Goal: Task Accomplishment & Management: Use online tool/utility

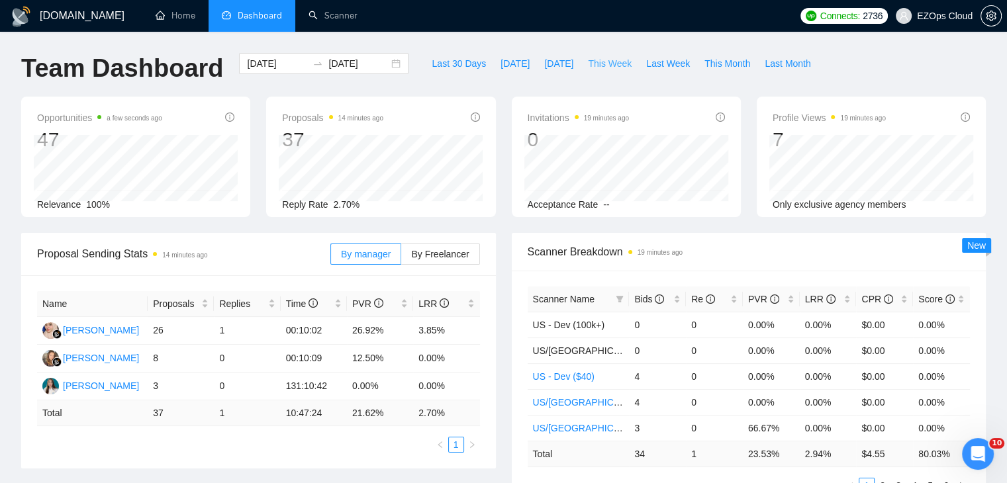
click at [588, 64] on span "This Week" at bounding box center [610, 63] width 44 height 15
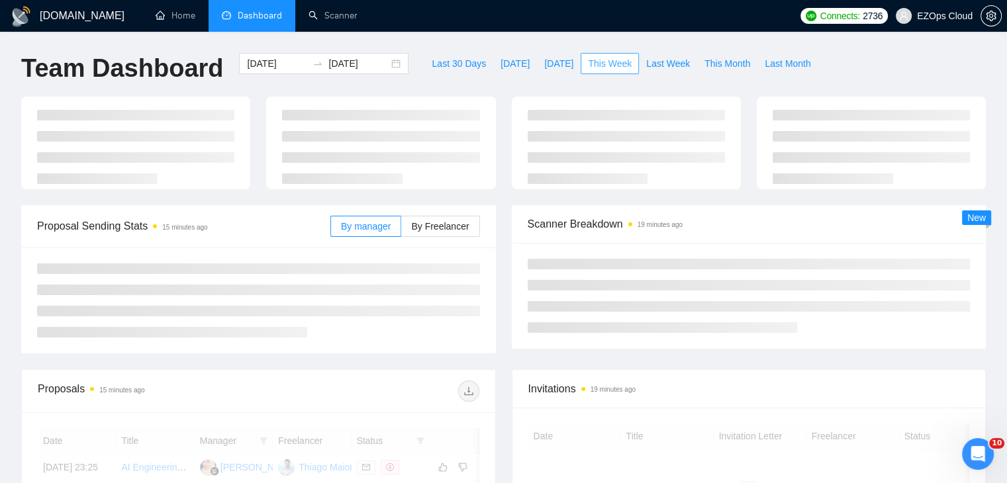
type input "[DATE]"
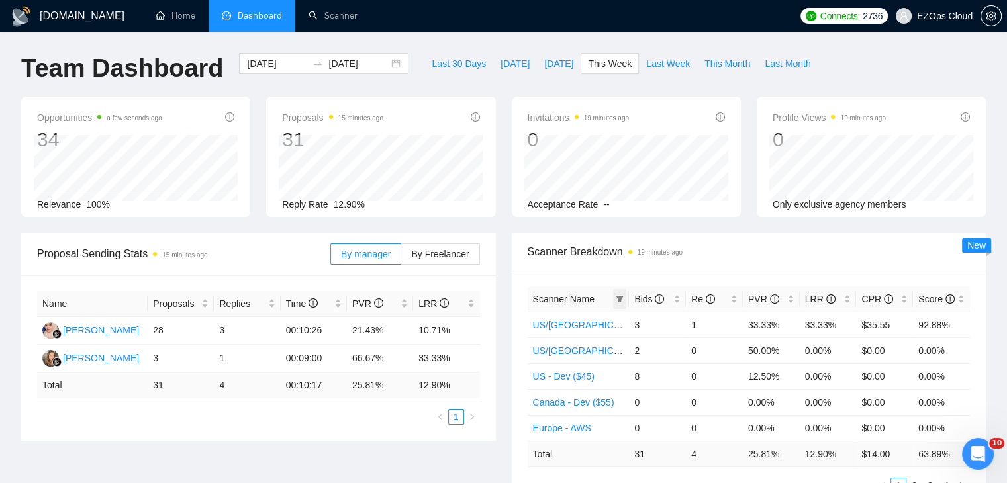
click at [622, 298] on icon "filter" at bounding box center [620, 299] width 8 height 8
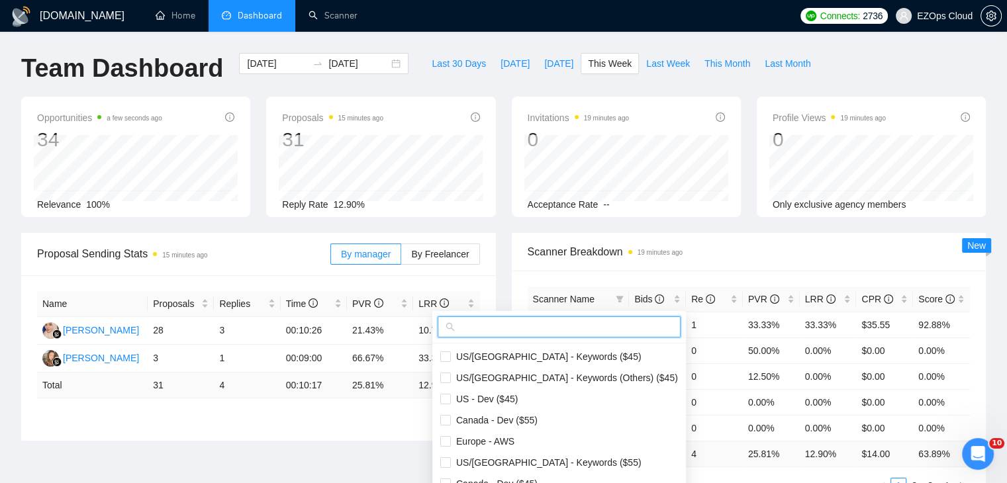
click at [489, 327] on input "text" at bounding box center [564, 327] width 215 height 15
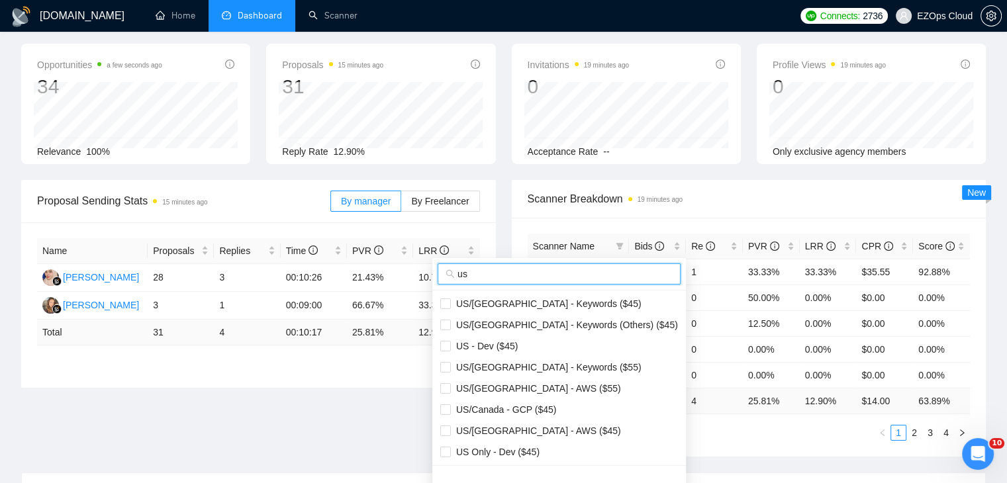
scroll to position [132, 0]
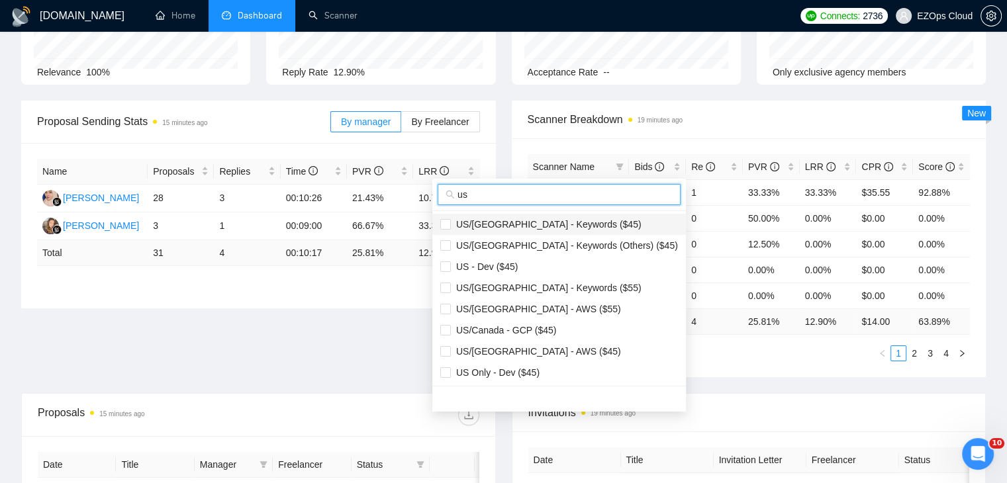
type input "us"
click at [557, 223] on span "US/[GEOGRAPHIC_DATA] - Keywords ($45)" at bounding box center [546, 224] width 191 height 11
checkbox input "true"
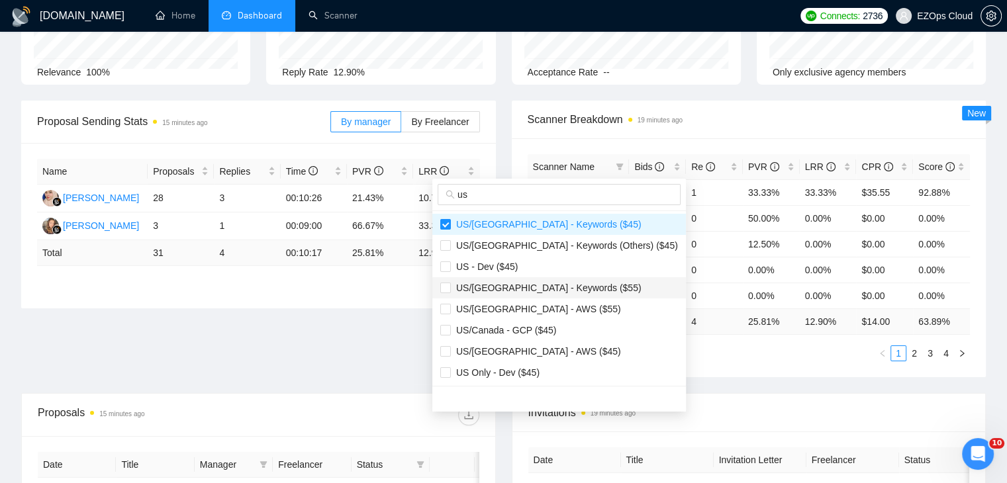
click at [551, 289] on span "US/[GEOGRAPHIC_DATA] - Keywords ($55)" at bounding box center [546, 288] width 191 height 11
checkbox input "true"
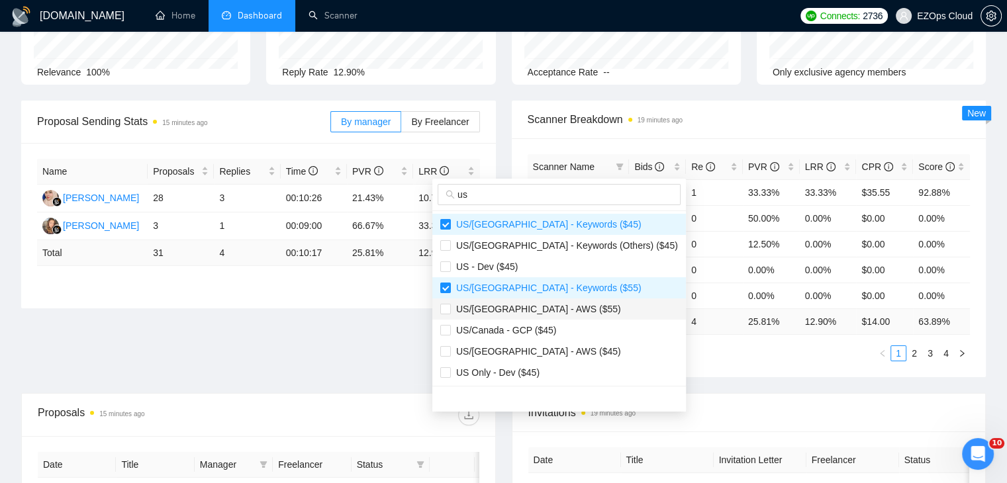
click at [569, 316] on span "US/[GEOGRAPHIC_DATA] - AWS ($55)" at bounding box center [559, 309] width 238 height 15
checkbox input "true"
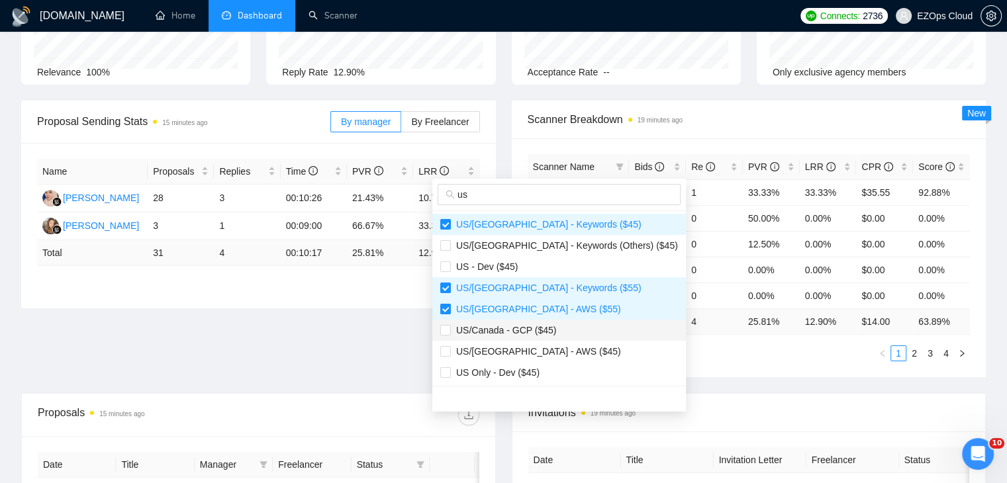
click at [575, 336] on span "US/Canada - GCP ($45)" at bounding box center [559, 330] width 238 height 15
checkbox input "true"
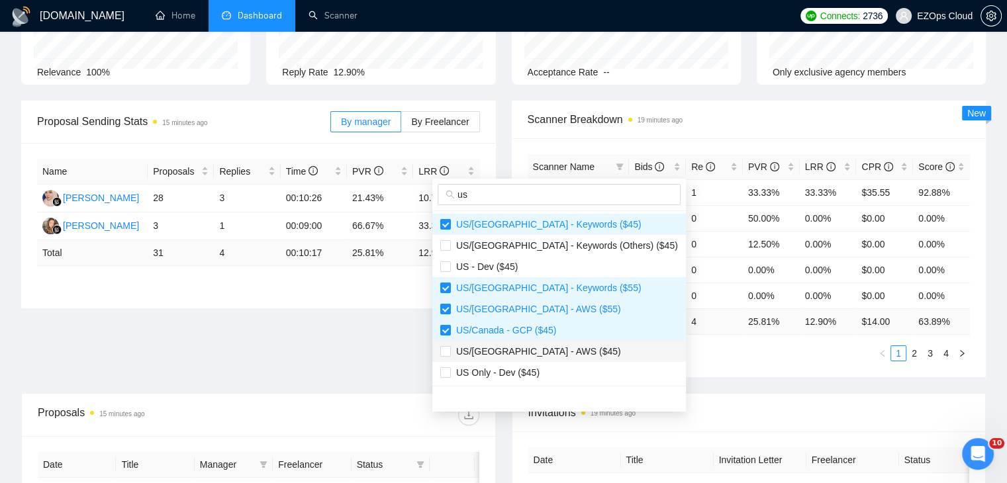
click at [585, 348] on span "US/[GEOGRAPHIC_DATA] - AWS ($45)" at bounding box center [559, 351] width 238 height 15
checkbox input "true"
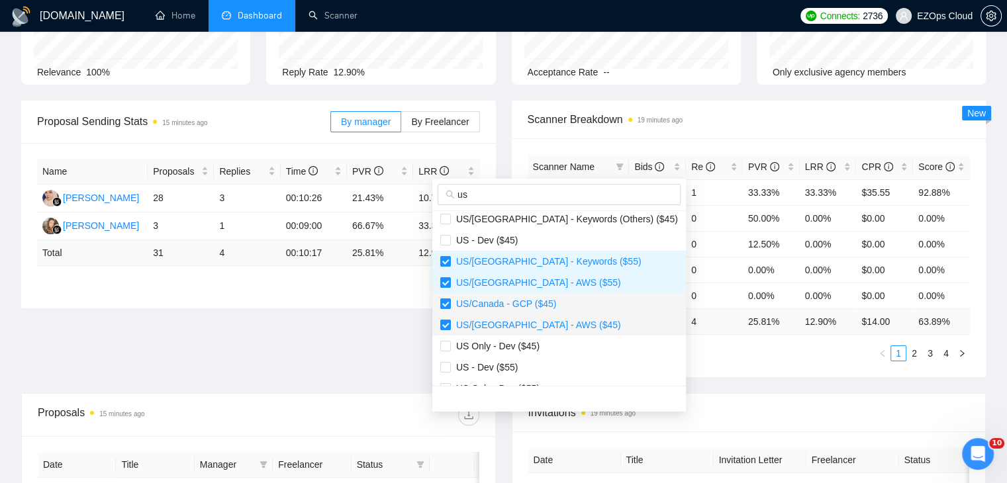
scroll to position [42, 0]
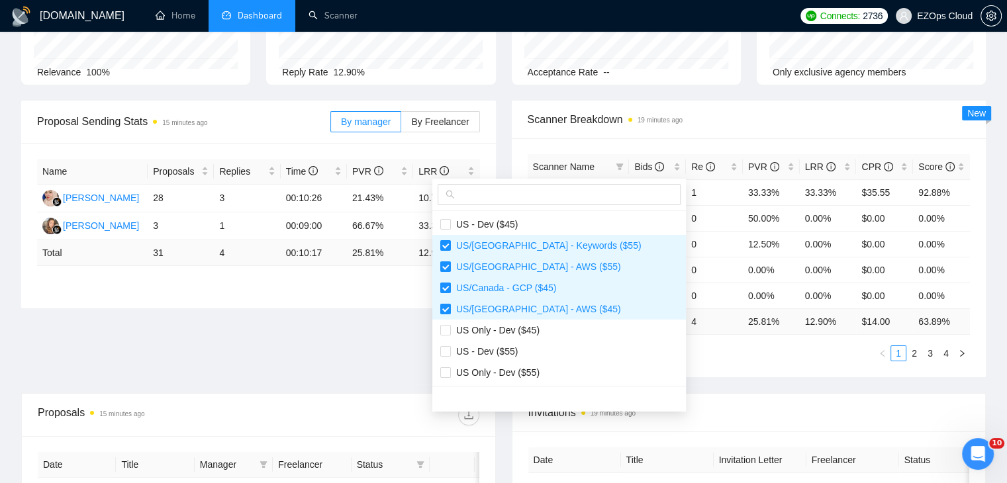
click at [668, 362] on div "Scanner Name Bids Re PVR LRR CPR Score [GEOGRAPHIC_DATA]/[GEOGRAPHIC_DATA] - Ke…" at bounding box center [749, 257] width 475 height 239
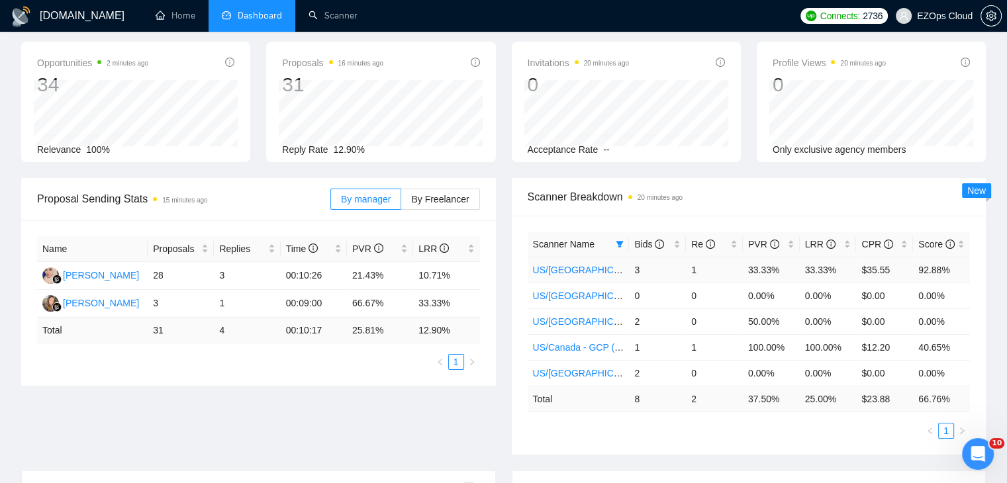
scroll to position [0, 0]
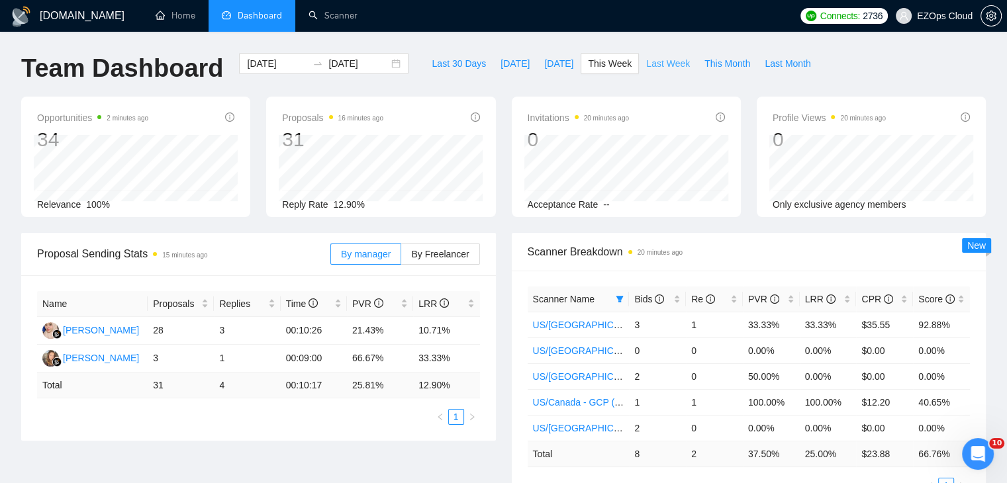
click at [646, 63] on span "Last Week" at bounding box center [668, 63] width 44 height 15
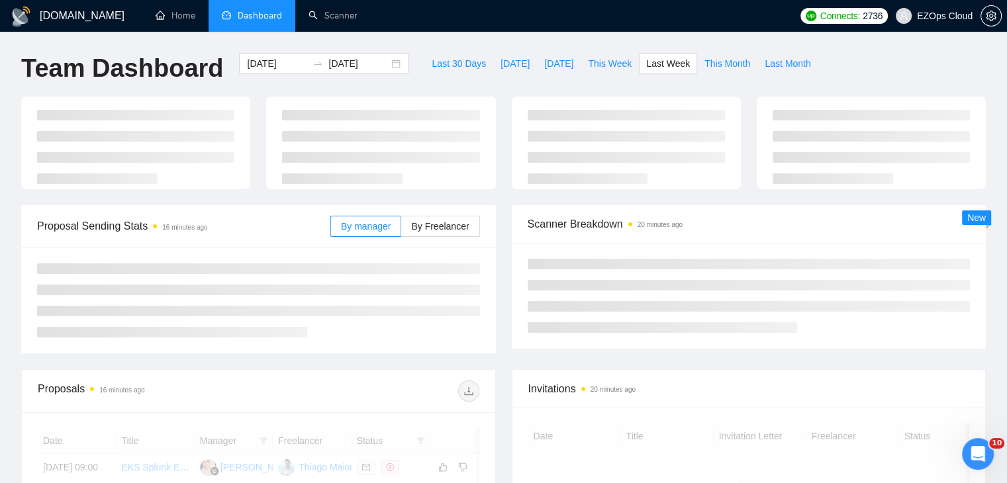
type input "[DATE]"
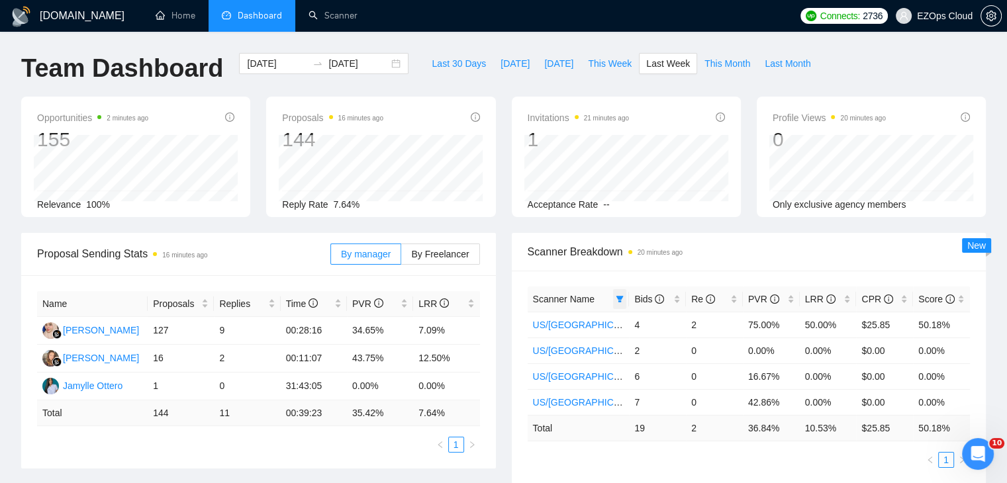
click at [622, 304] on span at bounding box center [619, 299] width 13 height 20
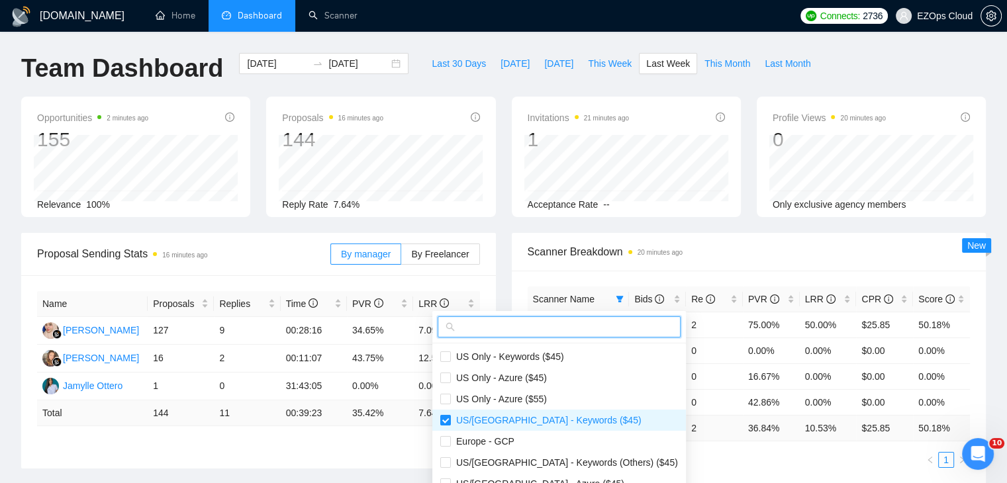
click at [575, 325] on input "text" at bounding box center [564, 327] width 215 height 15
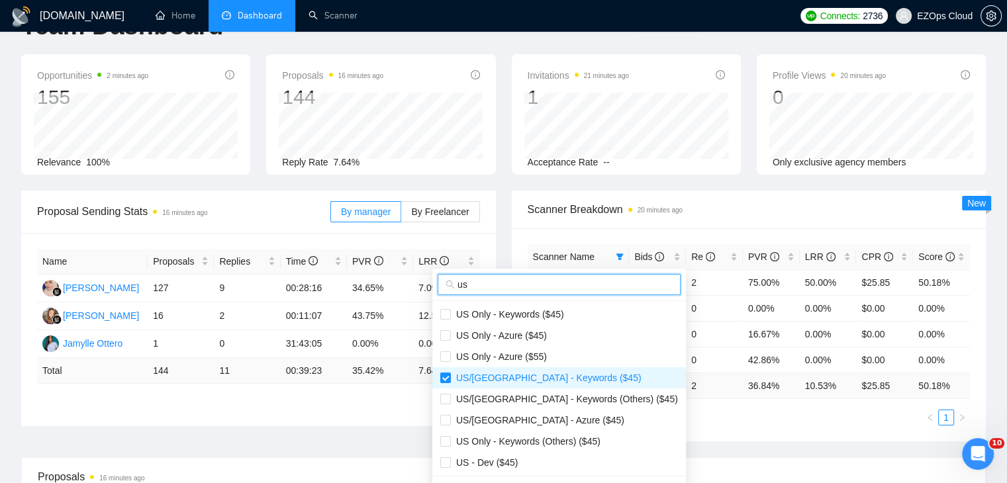
scroll to position [66, 0]
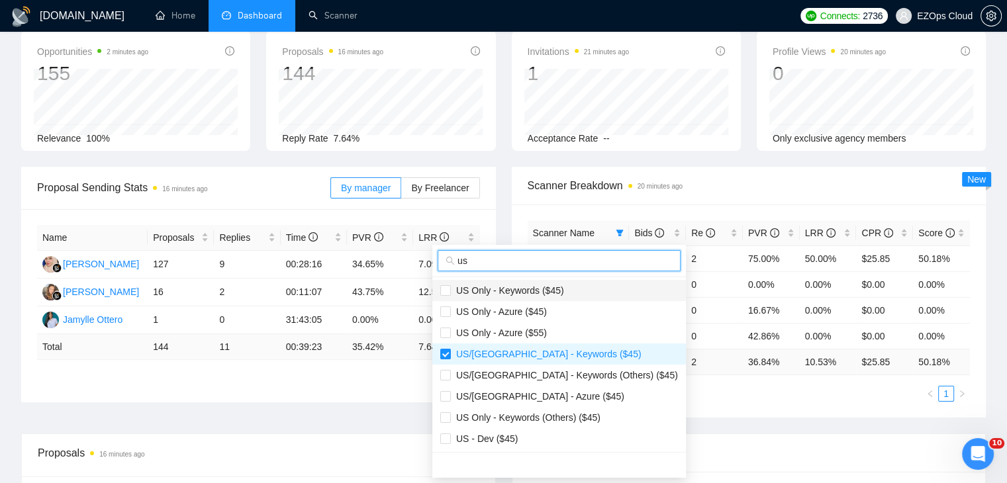
type input "us"
drag, startPoint x: 517, startPoint y: 297, endPoint x: 527, endPoint y: 305, distance: 12.7
click at [517, 297] on li "US Only - Keywords ($45)" at bounding box center [559, 290] width 254 height 21
checkbox input "true"
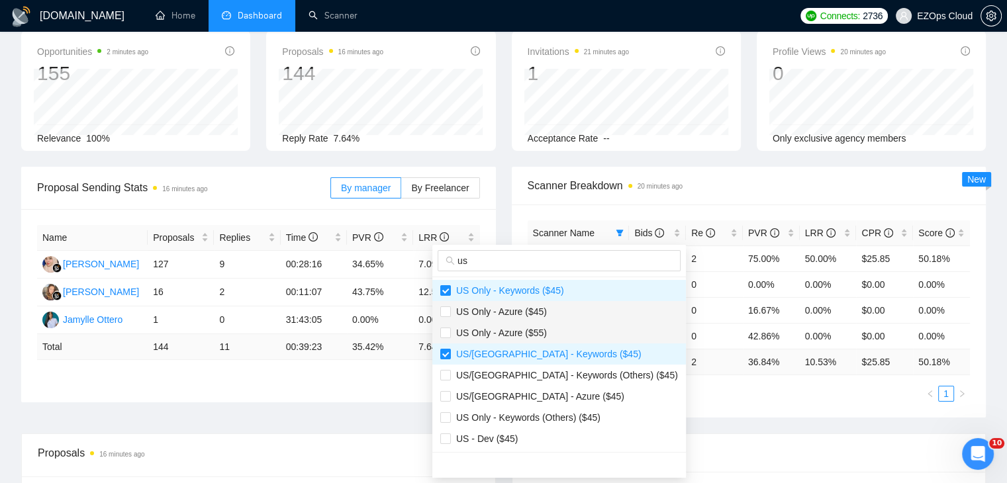
drag, startPoint x: 535, startPoint y: 314, endPoint x: 538, endPoint y: 323, distance: 9.8
click at [536, 316] on span "US Only - Azure ($45)" at bounding box center [499, 311] width 96 height 11
checkbox input "true"
click at [540, 332] on span "US Only - Azure ($55)" at bounding box center [499, 333] width 96 height 11
checkbox input "true"
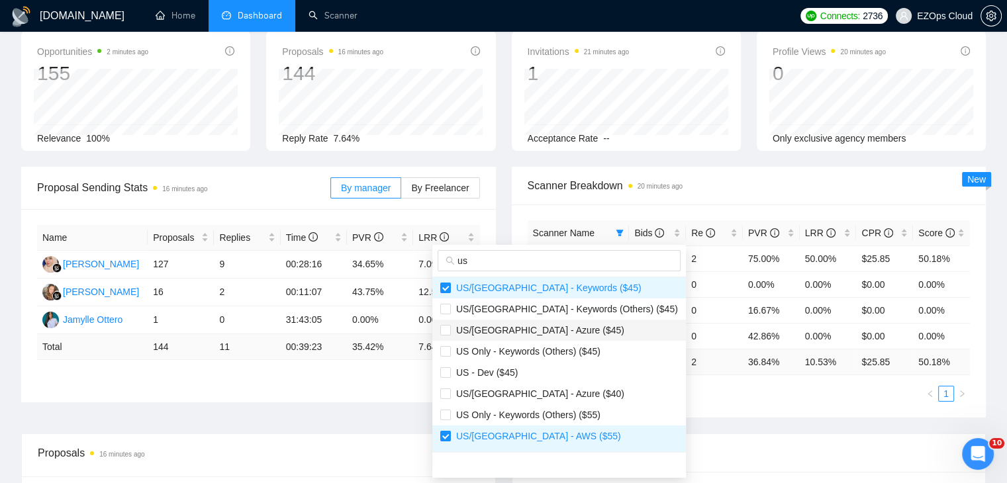
click at [537, 325] on span "US/[GEOGRAPHIC_DATA] - Azure ($45)" at bounding box center [537, 330] width 173 height 11
checkbox input "true"
click at [551, 398] on span "US/[GEOGRAPHIC_DATA] - Azure ($40)" at bounding box center [537, 394] width 173 height 11
checkbox input "true"
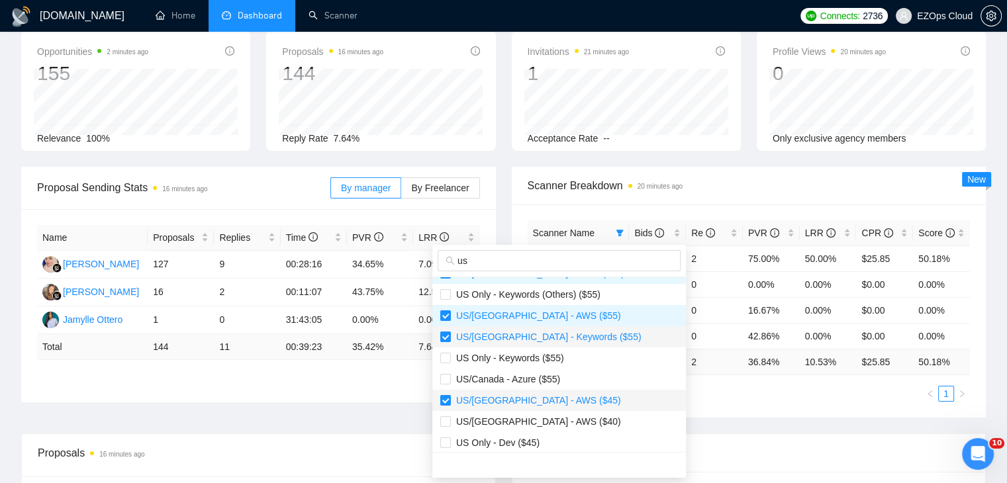
scroll to position [199, 0]
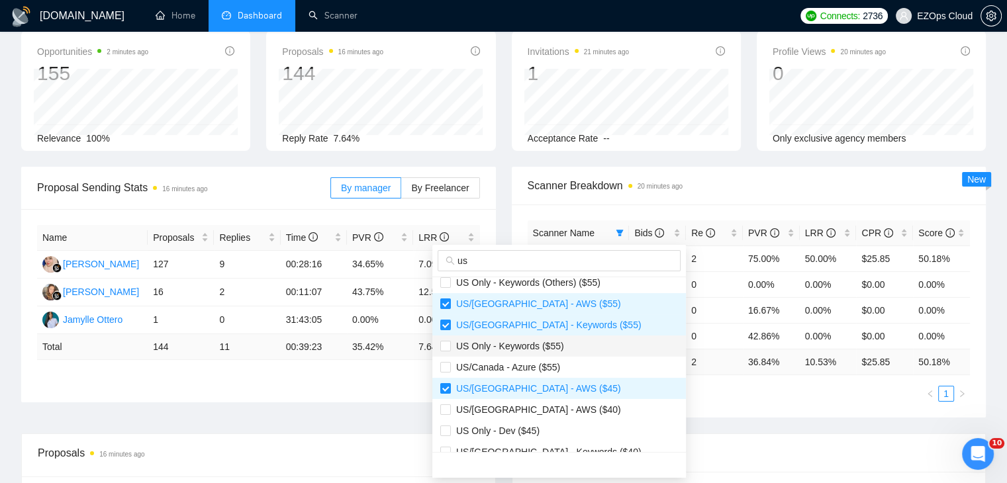
click at [541, 350] on span "US Only - Keywords ($55)" at bounding box center [507, 346] width 113 height 11
checkbox input "true"
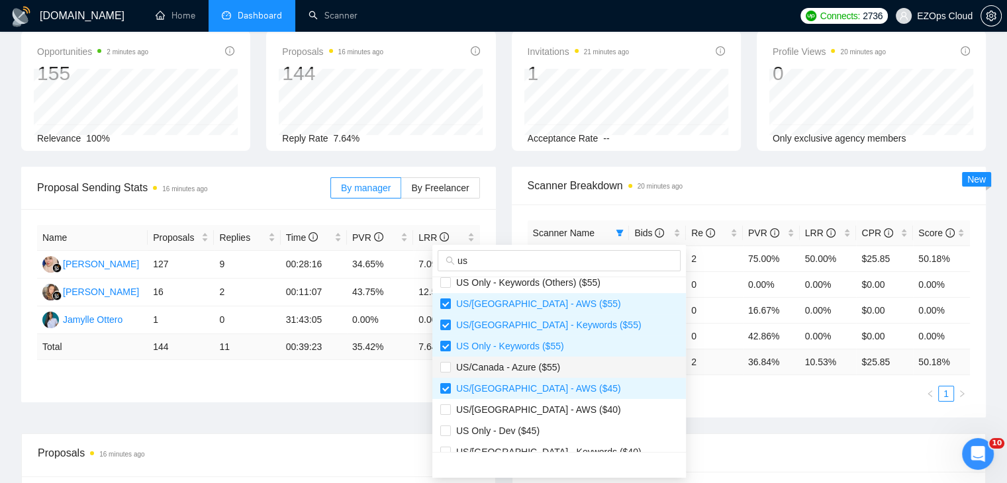
click at [553, 365] on span "US/Canada - Azure ($55)" at bounding box center [505, 367] width 109 height 11
checkbox input "true"
click at [561, 406] on span "US/[GEOGRAPHIC_DATA] - AWS ($40)" at bounding box center [559, 409] width 238 height 15
checkbox input "true"
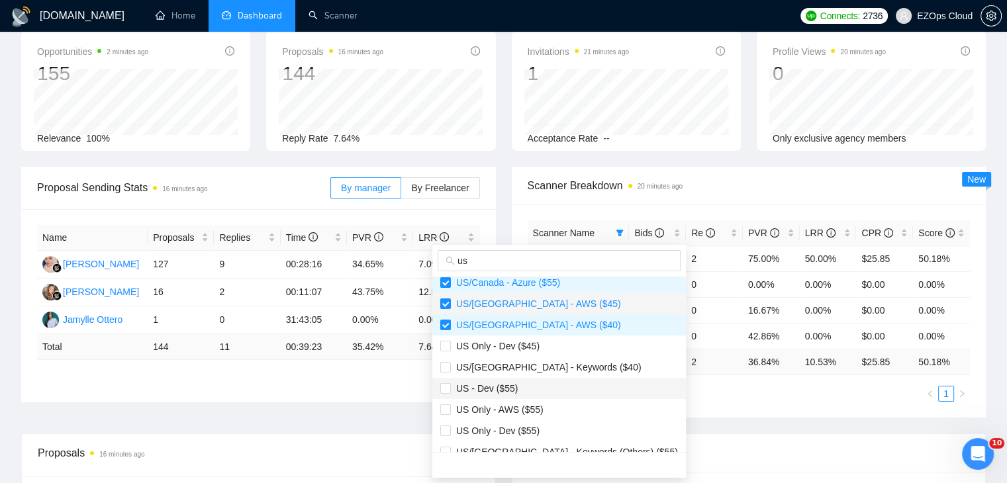
scroll to position [297, 0]
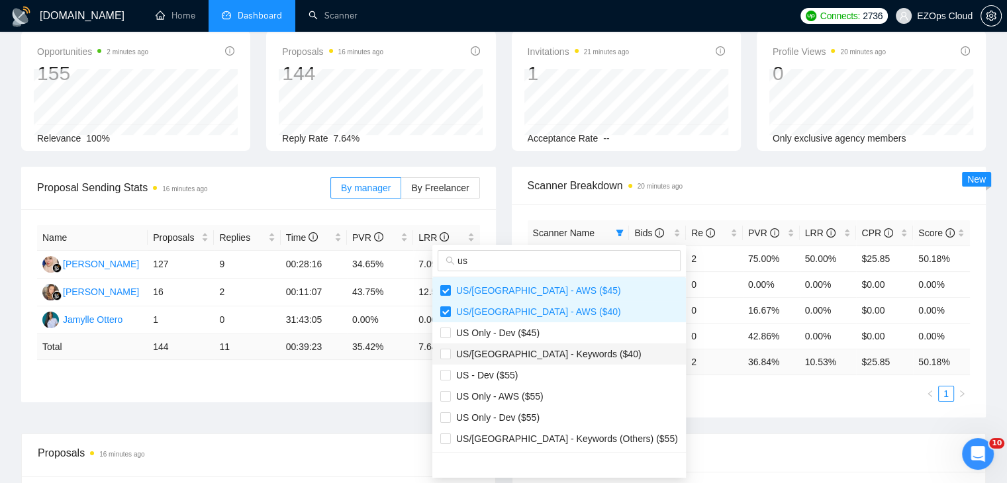
click at [558, 357] on span "US/[GEOGRAPHIC_DATA] - Keywords ($40)" at bounding box center [546, 354] width 191 height 11
checkbox input "true"
click at [555, 394] on span "US Only - AWS ($55)" at bounding box center [559, 396] width 238 height 15
checkbox input "true"
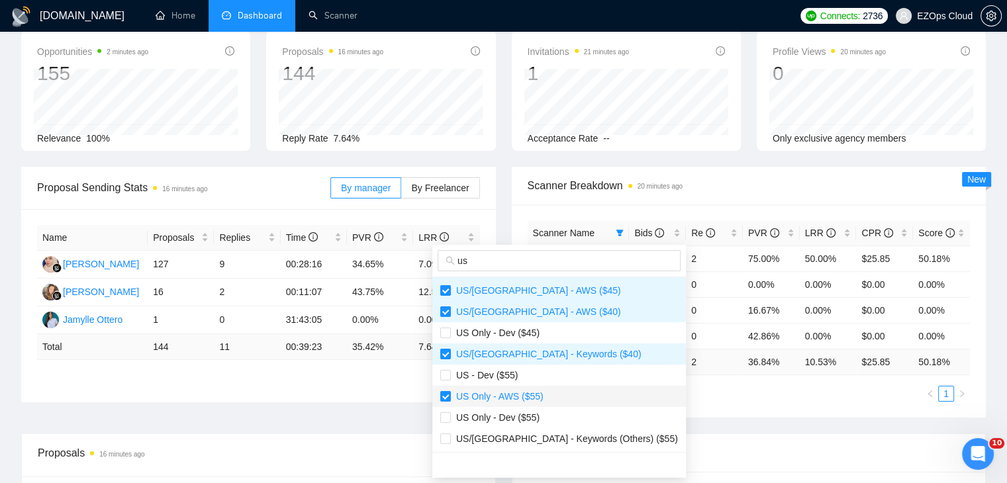
scroll to position [132, 0]
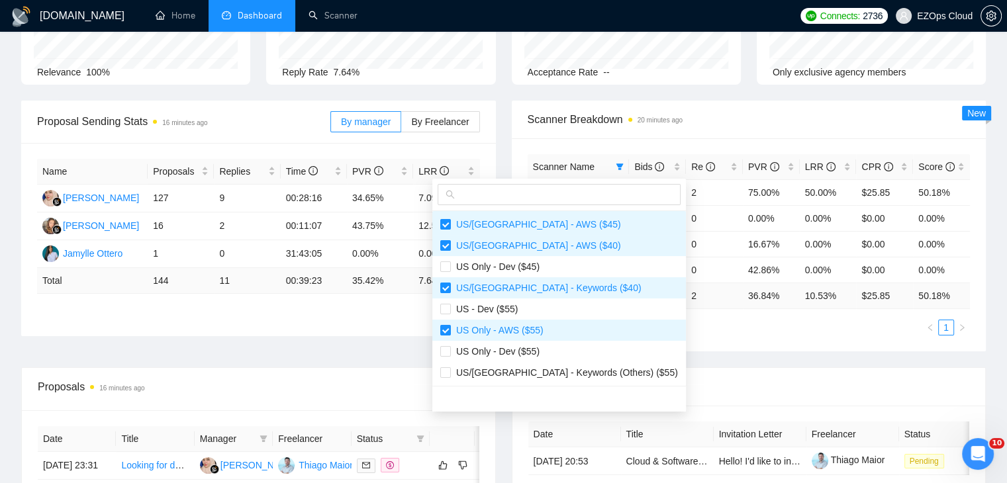
click at [717, 350] on div "Scanner Name Bids Re PVR LRR CPR Score [GEOGRAPHIC_DATA]/[GEOGRAPHIC_DATA] - Ke…" at bounding box center [749, 244] width 475 height 213
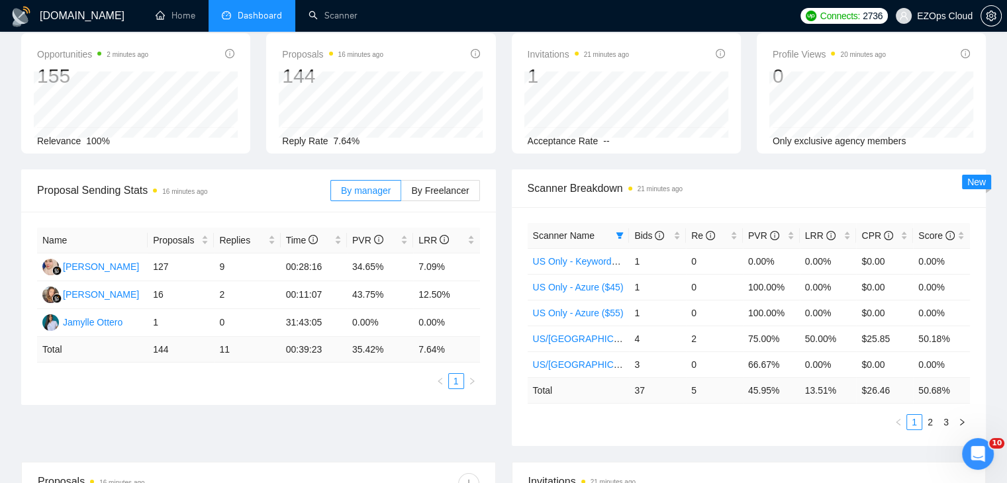
scroll to position [0, 0]
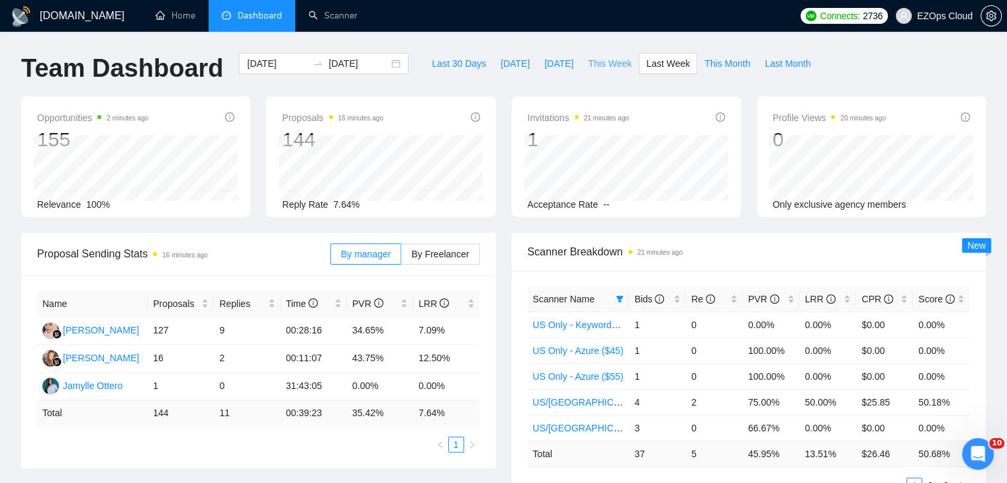
click at [593, 54] on button "This Week" at bounding box center [610, 63] width 58 height 21
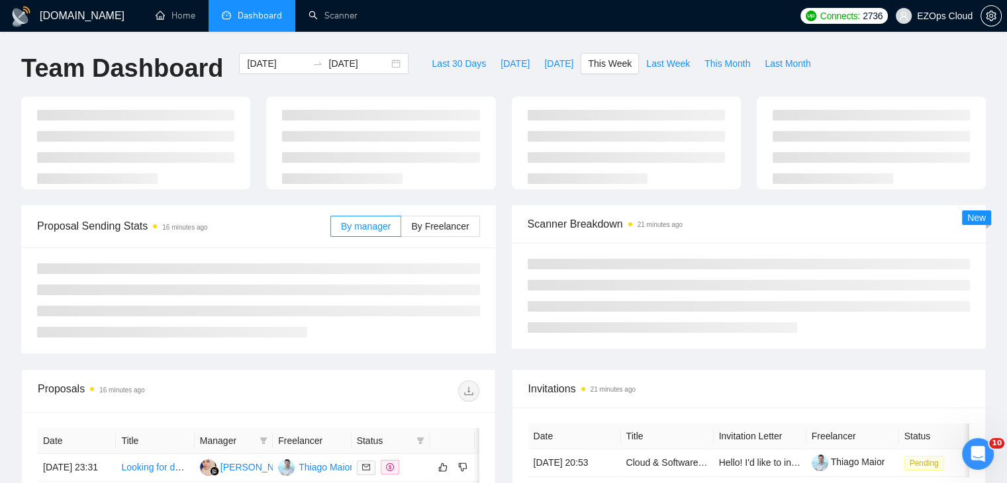
type input "[DATE]"
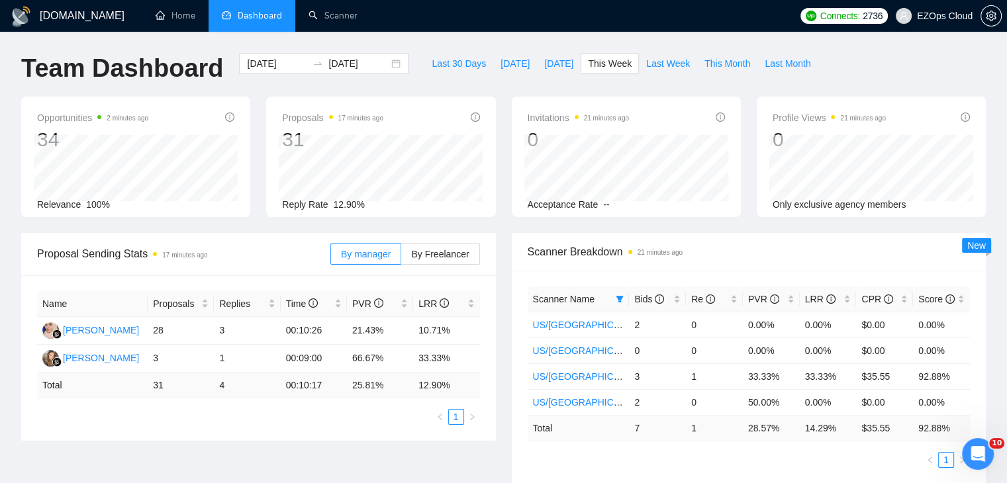
click at [614, 309] on th "Scanner Name" at bounding box center [579, 300] width 102 height 26
click at [622, 297] on icon "filter" at bounding box center [620, 299] width 8 height 8
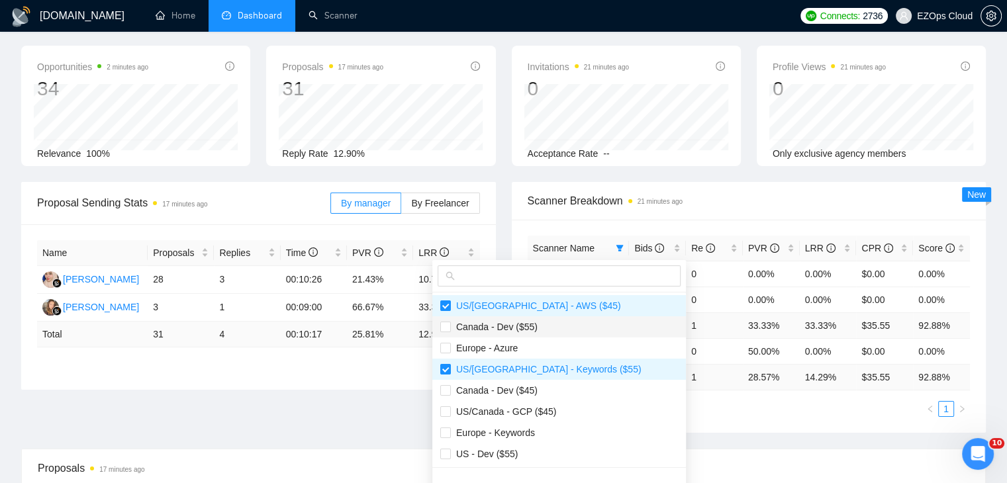
scroll to position [66, 0]
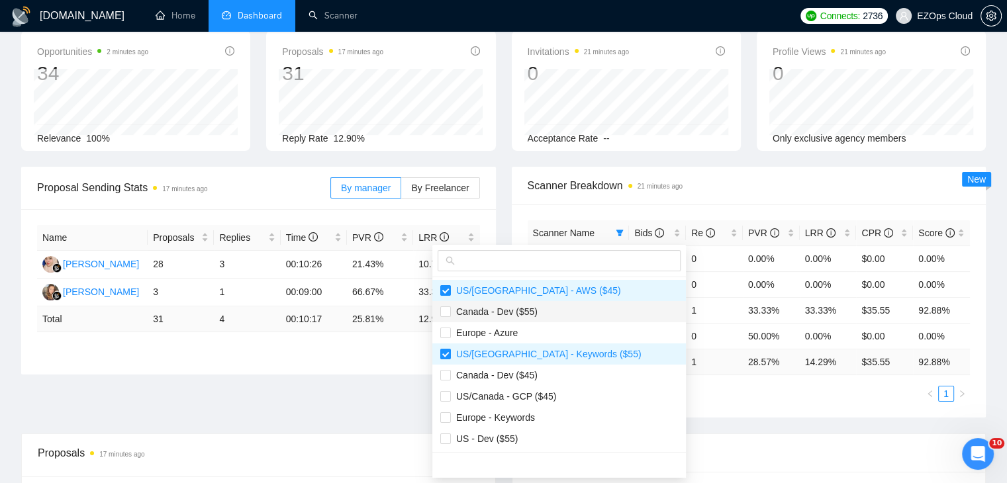
click at [510, 313] on span "Canada - Dev ($55)" at bounding box center [494, 311] width 87 height 11
checkbox input "true"
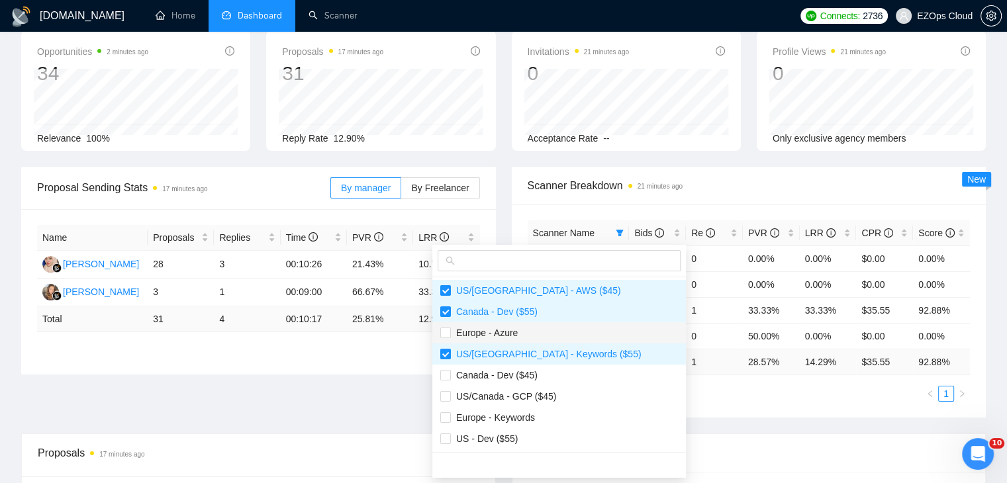
click at [520, 332] on span "Europe - Azure" at bounding box center [559, 333] width 238 height 15
checkbox input "true"
click at [526, 386] on li "US/Canada - GCP ($45)" at bounding box center [559, 396] width 254 height 21
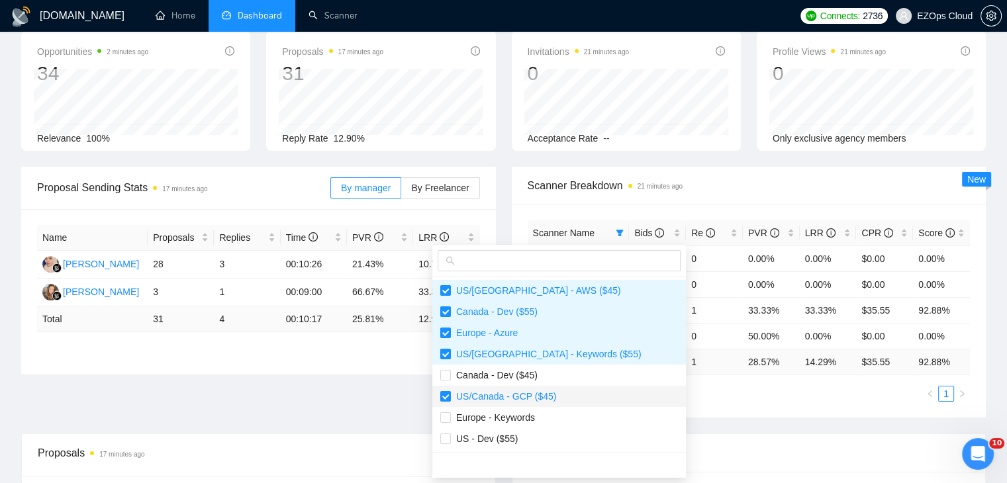
click at [535, 398] on span "US/Canada - GCP ($45)" at bounding box center [503, 396] width 105 height 11
drag, startPoint x: 524, startPoint y: 378, endPoint x: 537, endPoint y: 397, distance: 23.3
click at [532, 387] on ul "[GEOGRAPHIC_DATA]/[GEOGRAPHIC_DATA] - AWS ($45) [GEOGRAPHIC_DATA] - Dev ($55) […" at bounding box center [559, 364] width 254 height 175
click at [539, 398] on span "US/Canada - GCP ($45)" at bounding box center [503, 396] width 105 height 11
checkbox input "true"
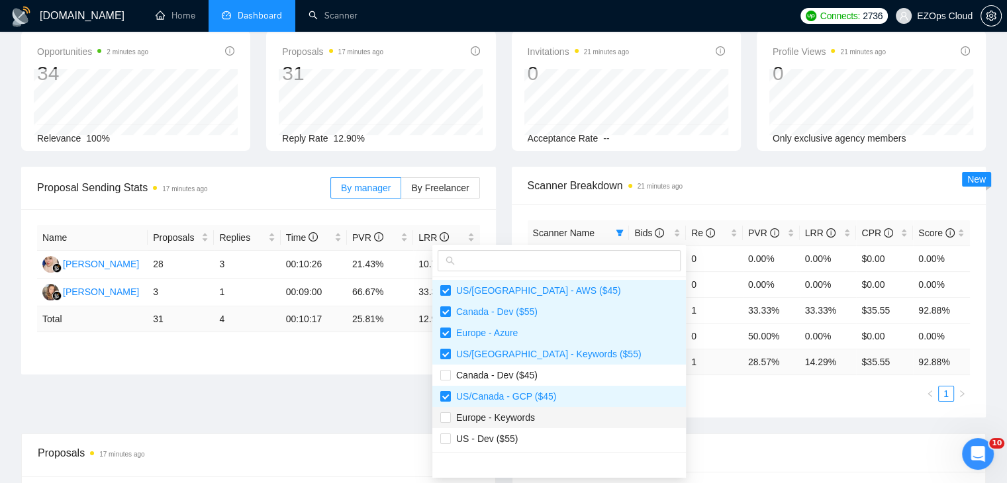
click at [543, 418] on span "Europe - Keywords" at bounding box center [559, 417] width 238 height 15
checkbox input "true"
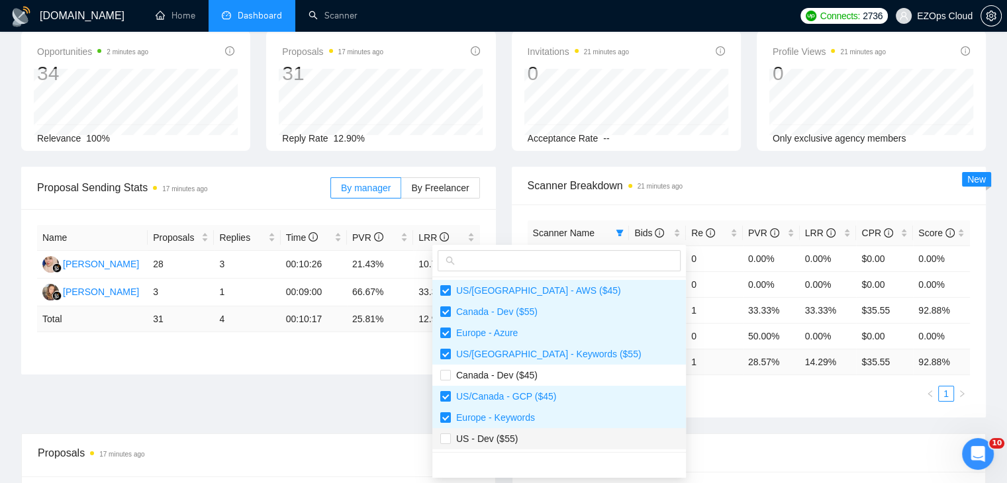
click at [543, 440] on span "US - Dev ($55)" at bounding box center [559, 439] width 238 height 15
checkbox input "true"
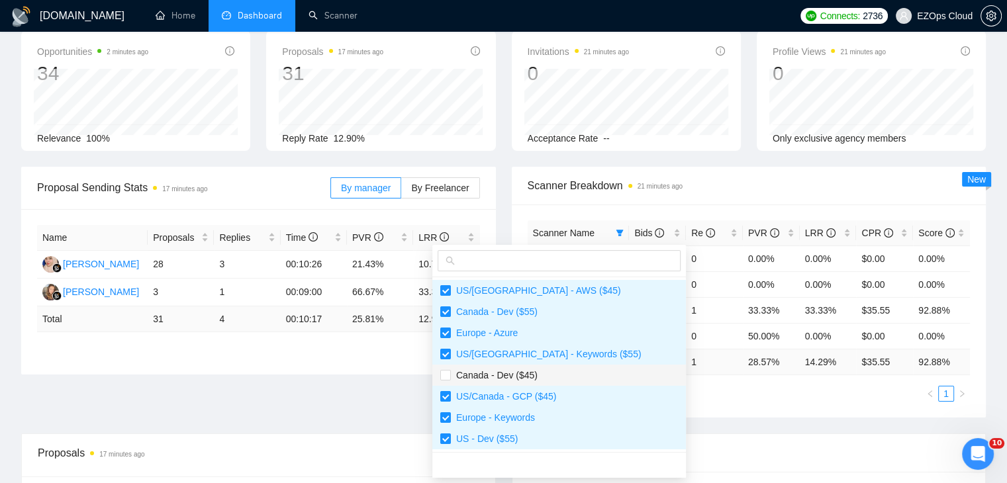
click at [528, 385] on li "Canada - Dev ($45)" at bounding box center [559, 375] width 254 height 21
checkbox input "true"
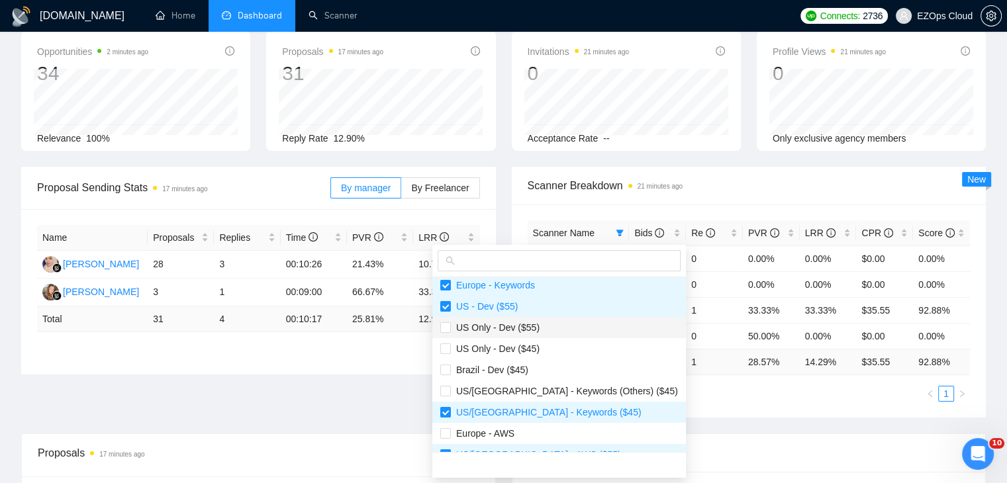
click at [525, 334] on span "US Only - Dev ($55)" at bounding box center [559, 327] width 238 height 15
checkbox input "true"
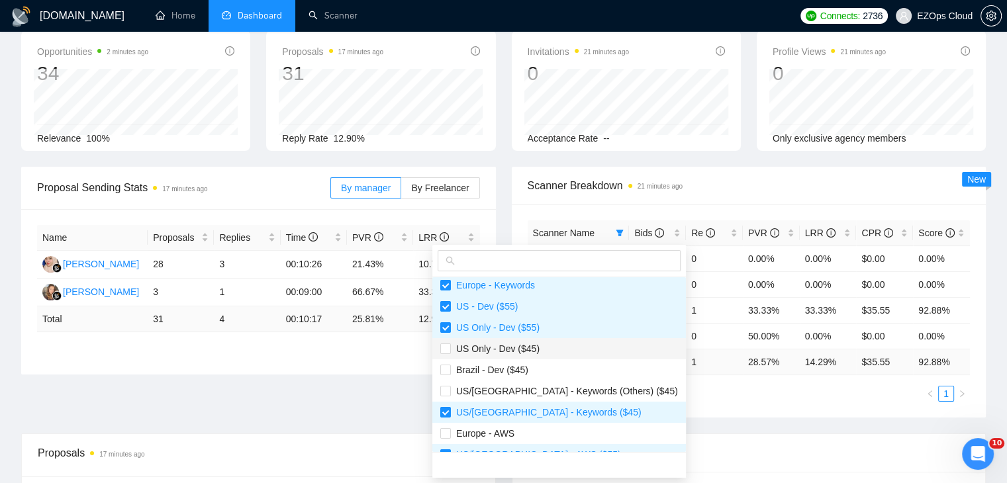
click at [532, 354] on span "US Only - Dev ($45)" at bounding box center [559, 349] width 238 height 15
checkbox input "true"
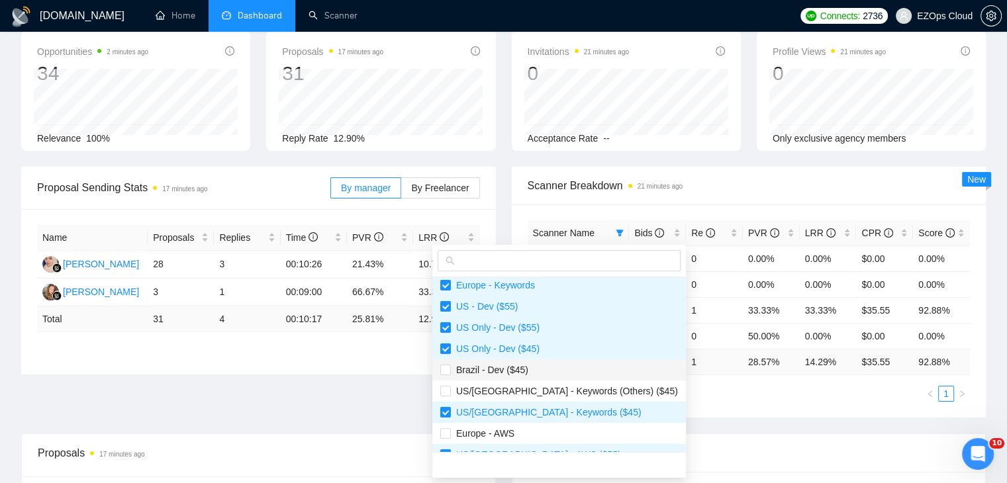
click at [535, 370] on span "Brazil - Dev ($45)" at bounding box center [559, 370] width 238 height 15
checkbox input "true"
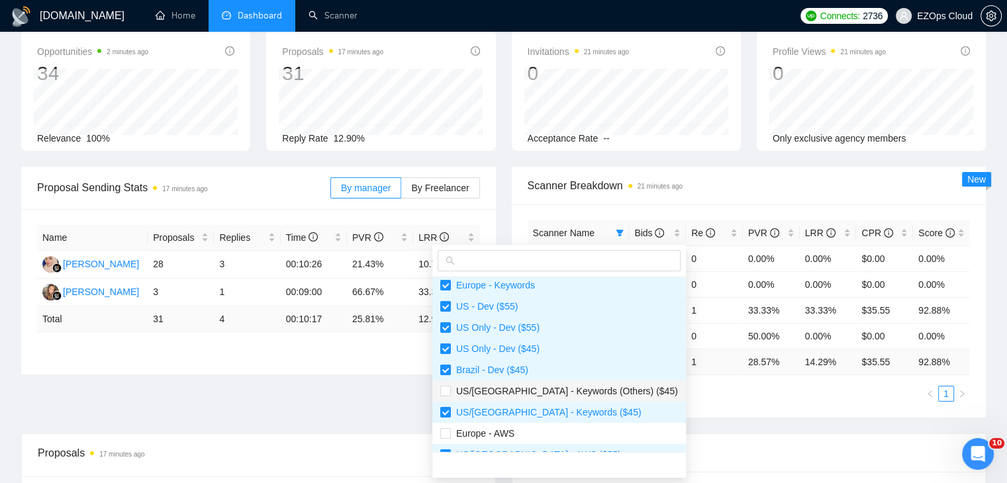
click at [543, 390] on span "US/[GEOGRAPHIC_DATA] - Keywords (Others) ($45)" at bounding box center [564, 391] width 227 height 11
checkbox input "true"
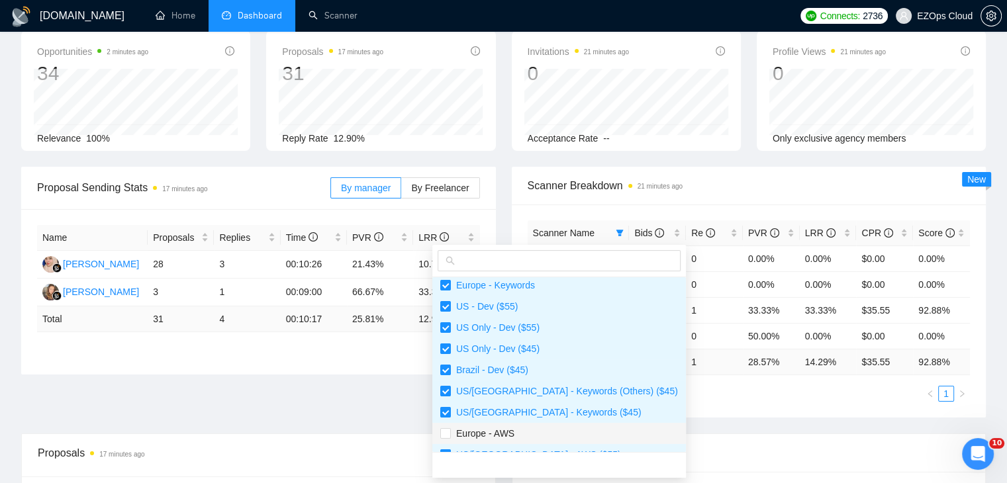
click at [546, 429] on span "Europe - AWS" at bounding box center [559, 433] width 238 height 15
checkbox input "true"
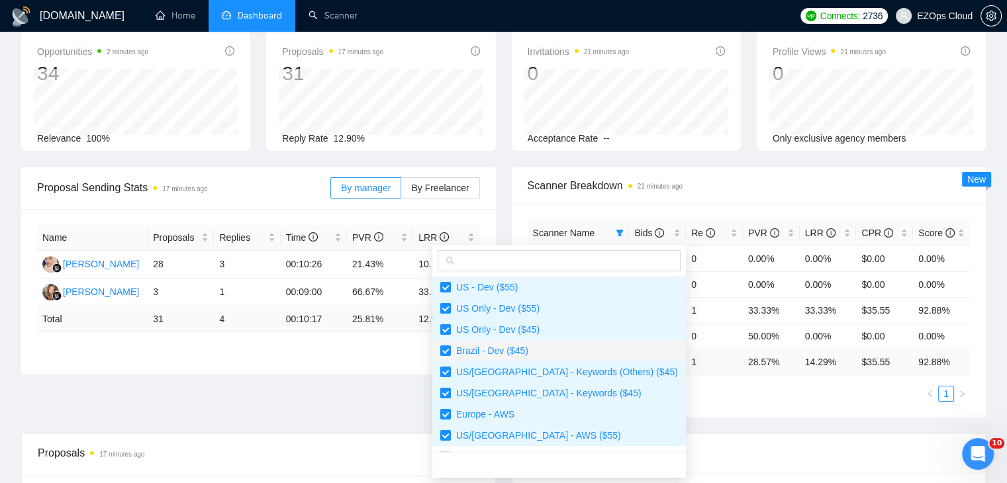
scroll to position [169, 0]
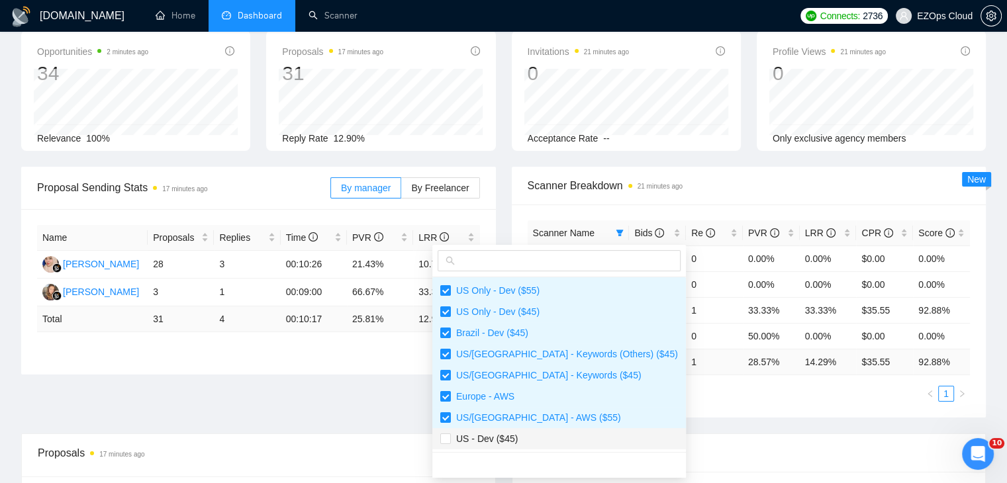
click at [514, 438] on span "US - Dev ($45)" at bounding box center [484, 439] width 67 height 11
checkbox input "true"
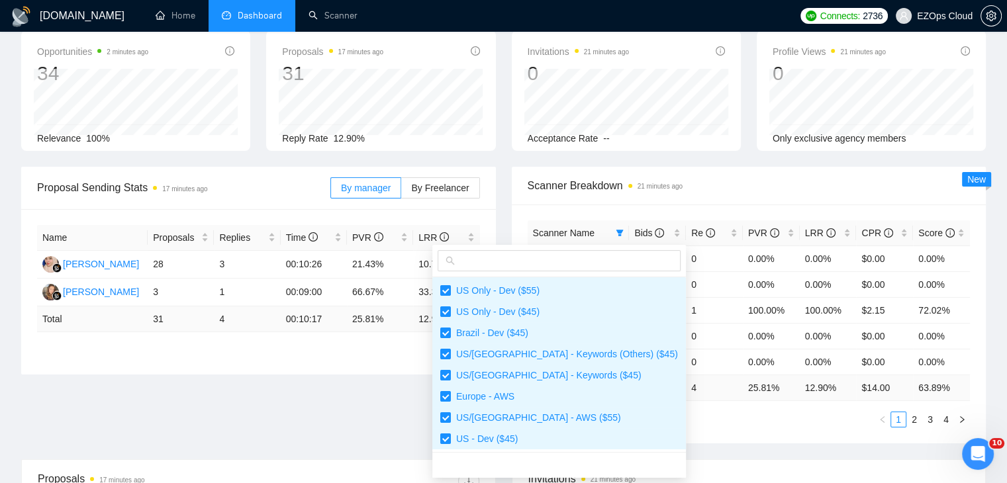
click at [682, 439] on main "Team Dashboard [DATE] [DATE] Last 30 Days [DATE] [DATE] This Week Last Week Thi…" at bounding box center [503, 452] width 964 height 930
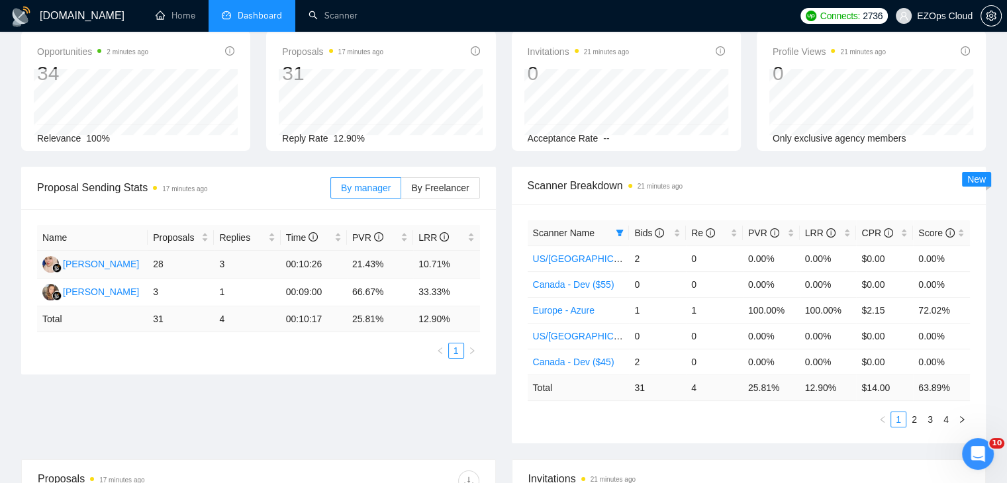
scroll to position [0, 0]
